Goal: Information Seeking & Learning: Learn about a topic

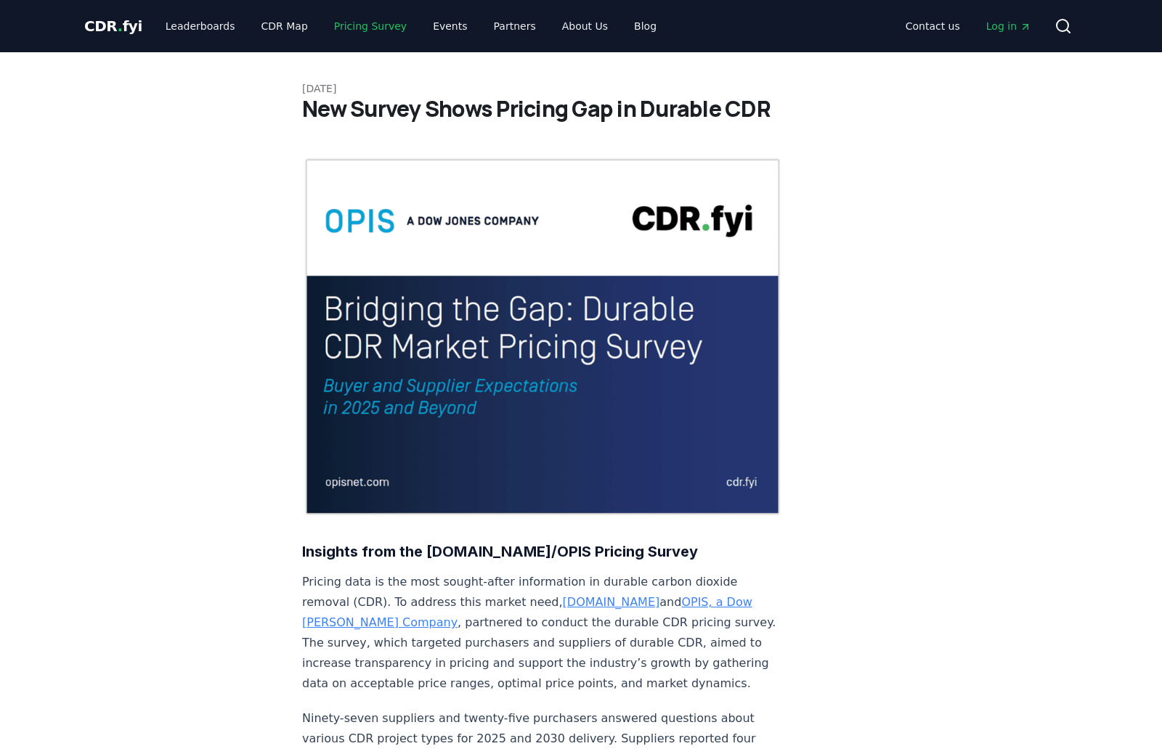
click at [343, 25] on link "Pricing Survey" at bounding box center [370, 26] width 96 height 26
click at [346, 33] on link "Pricing Survey" at bounding box center [370, 26] width 96 height 26
click at [118, 30] on span "CDR . fyi" at bounding box center [113, 25] width 58 height 17
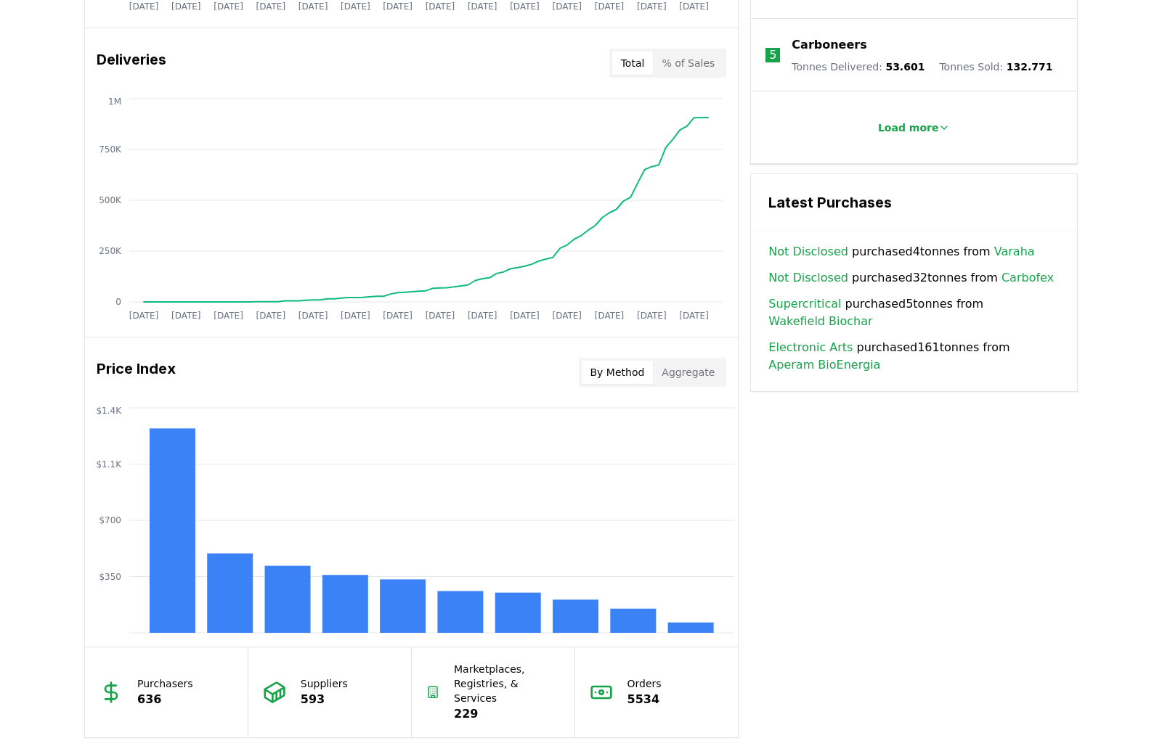
scroll to position [988, 0]
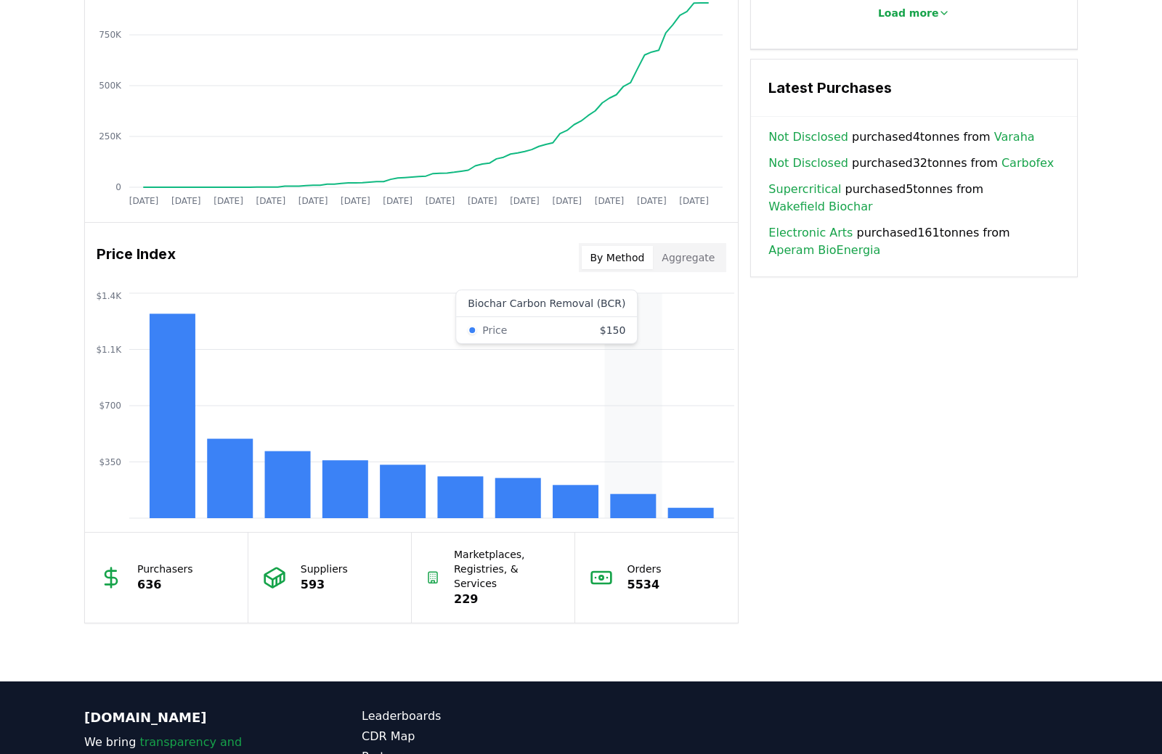
click at [621, 497] on rect at bounding box center [633, 507] width 46 height 24
click at [687, 256] on button "Aggregate" at bounding box center [688, 257] width 70 height 23
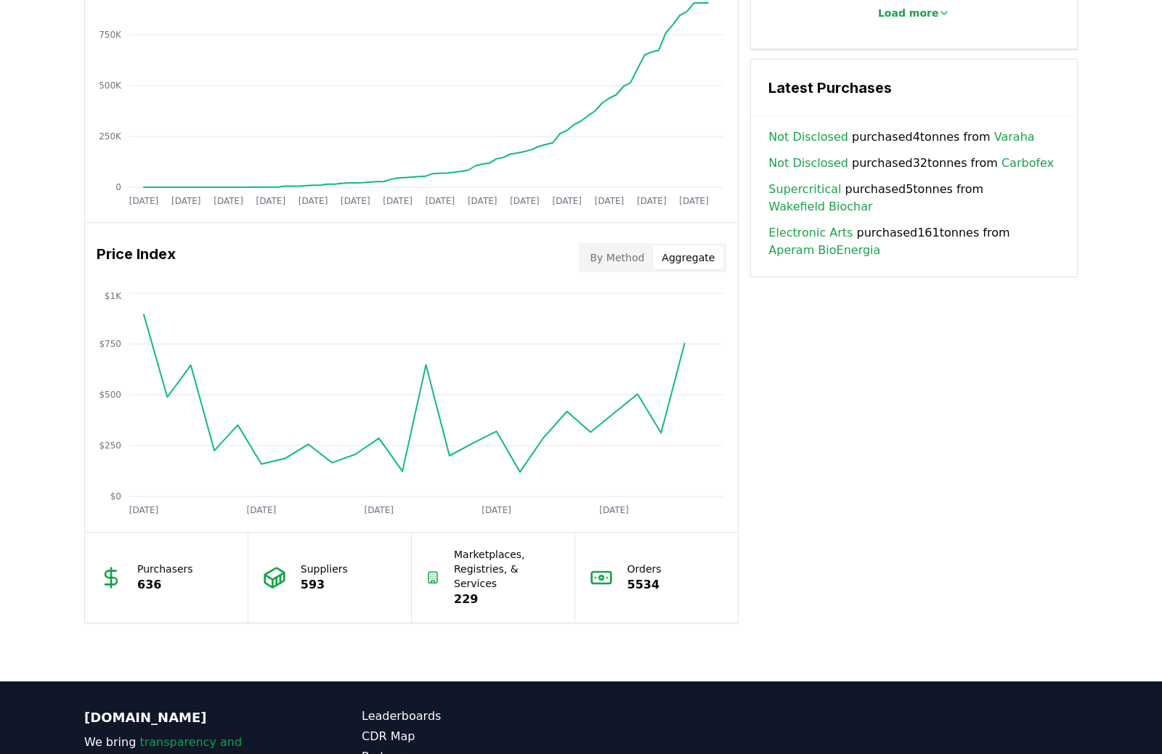
click at [637, 256] on button "By Method" at bounding box center [618, 257] width 72 height 23
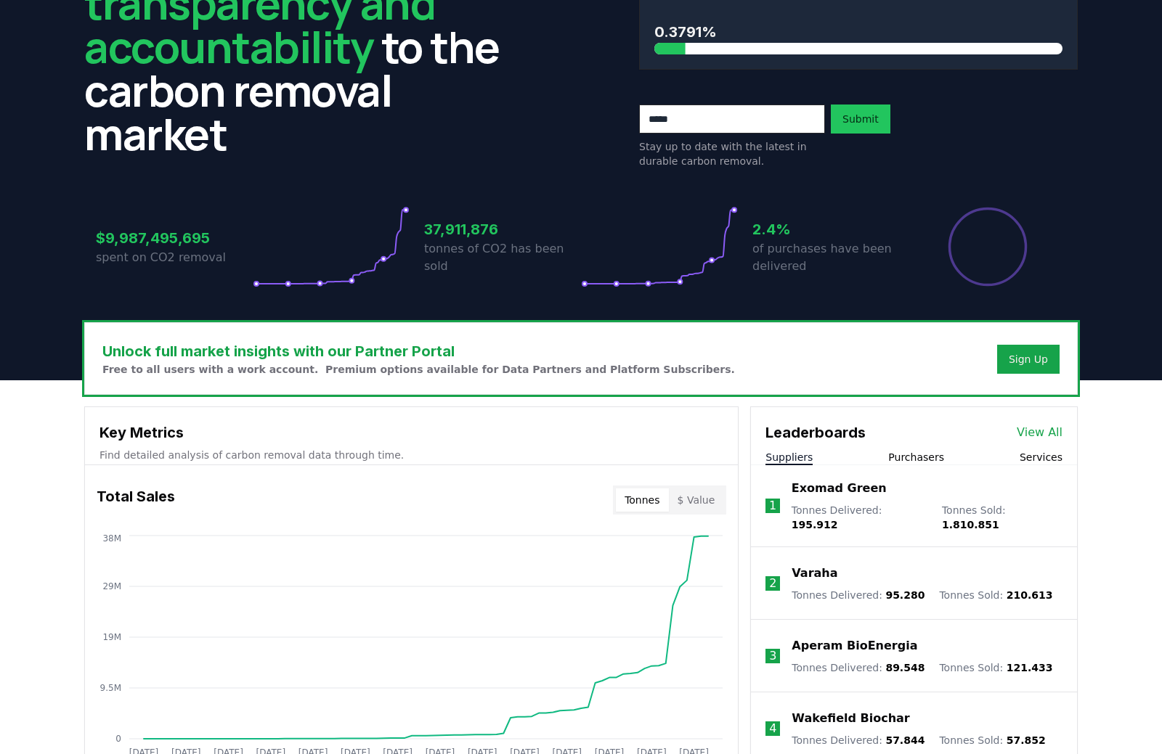
scroll to position [0, 0]
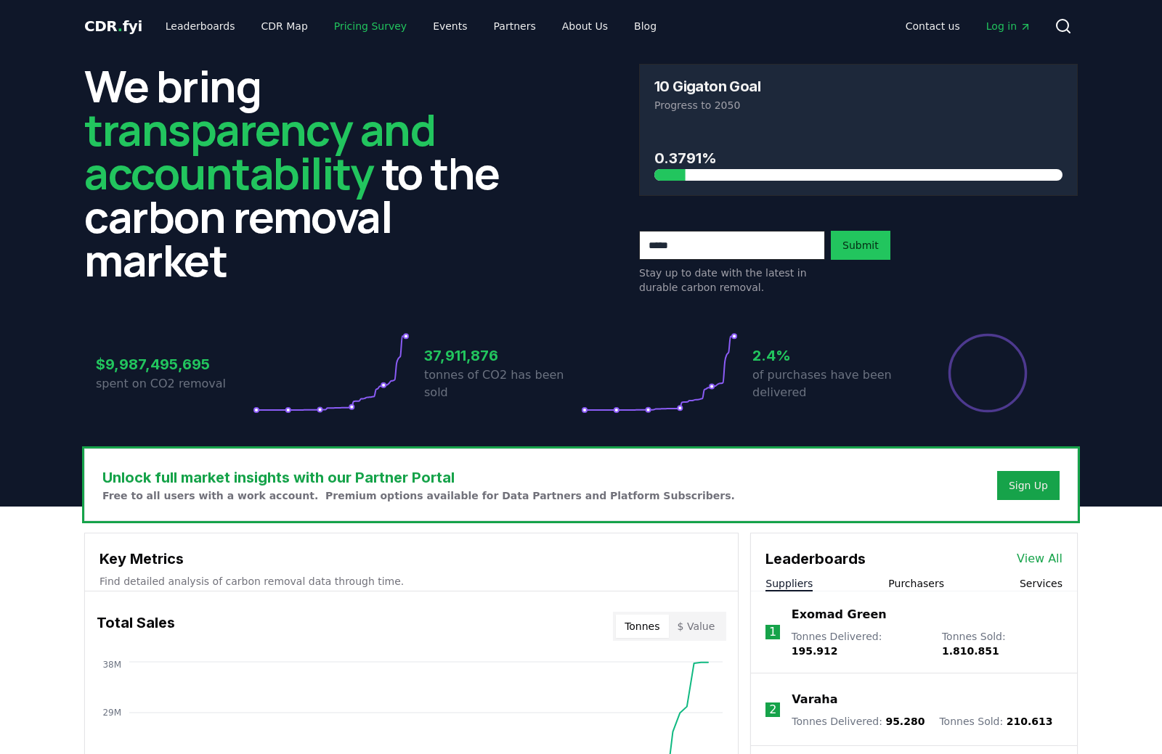
click at [366, 23] on link "Pricing Survey" at bounding box center [370, 26] width 96 height 26
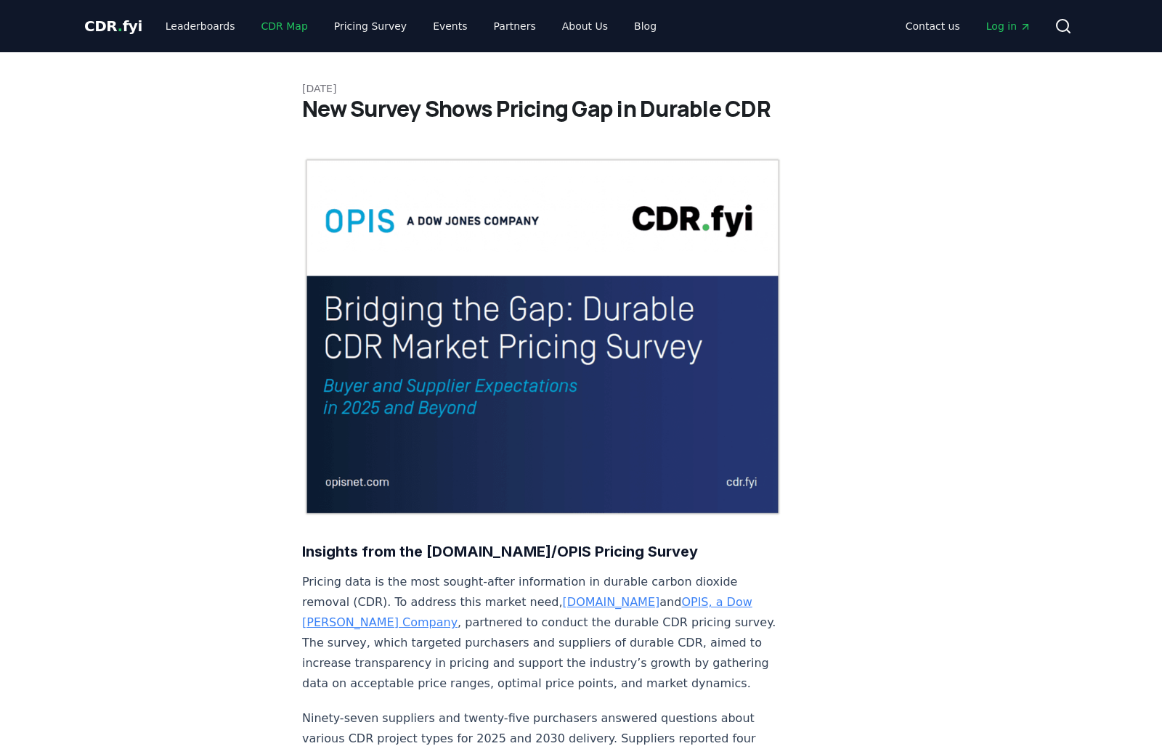
click at [267, 24] on link "CDR Map" at bounding box center [285, 26] width 70 height 26
